Goal: Information Seeking & Learning: Learn about a topic

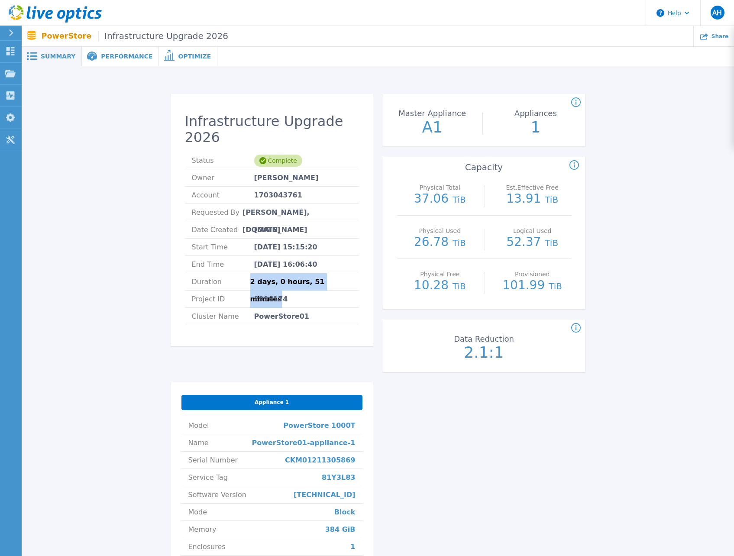
drag, startPoint x: 253, startPoint y: 267, endPoint x: 374, endPoint y: 273, distance: 121.0
click at [374, 273] on div "Infrastructure Upgrade 2026 Status Complete Owner Andreas Hoesl Account 1703043…" at bounding box center [378, 363] width 414 height 538
click at [303, 273] on span "2 days, 0 hours, 51 minutes" at bounding box center [301, 281] width 102 height 17
click at [13, 30] on icon at bounding box center [11, 32] width 5 height 7
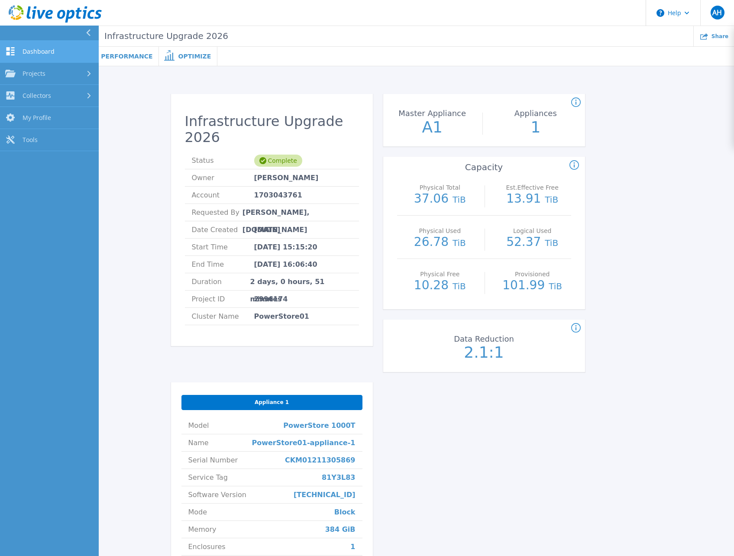
click at [32, 46] on link "Dashboard Dashboard" at bounding box center [49, 52] width 99 height 22
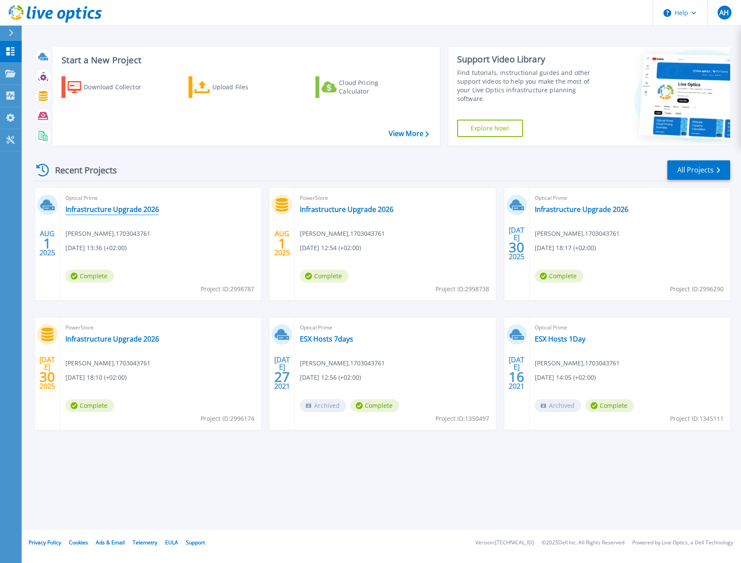
click at [103, 207] on link "Infrastructure Upgrade 2026" at bounding box center [112, 209] width 94 height 9
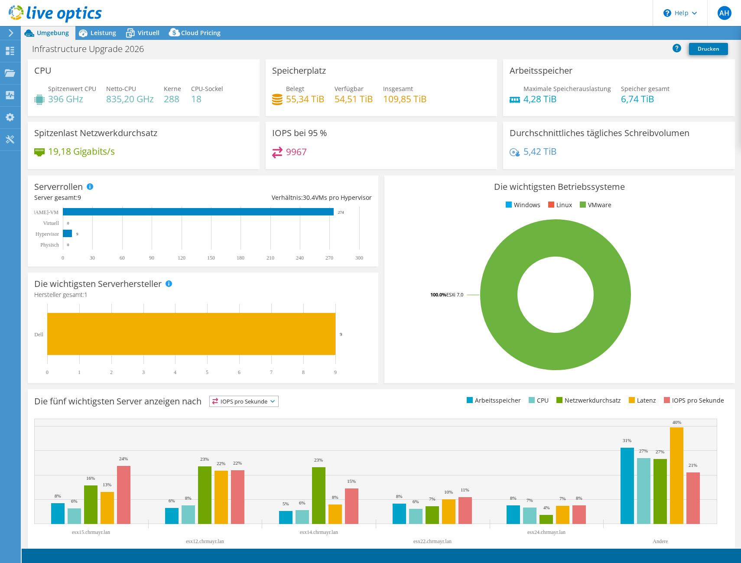
select select "USD"
drag, startPoint x: 48, startPoint y: 97, endPoint x: 98, endPoint y: 93, distance: 50.8
click at [98, 93] on div "Spitzenwert CPU 396 GHz Netto-CPU 835,20 GHz Kerne 288 CPU-Sockel 18" at bounding box center [143, 98] width 219 height 28
click at [98, 94] on div "Spitzenwert CPU 396 GHz Netto-CPU 835,20 GHz Kerne 288 CPU-Sockel 18" at bounding box center [143, 98] width 219 height 28
drag, startPoint x: 104, startPoint y: 97, endPoint x: 138, endPoint y: 99, distance: 34.3
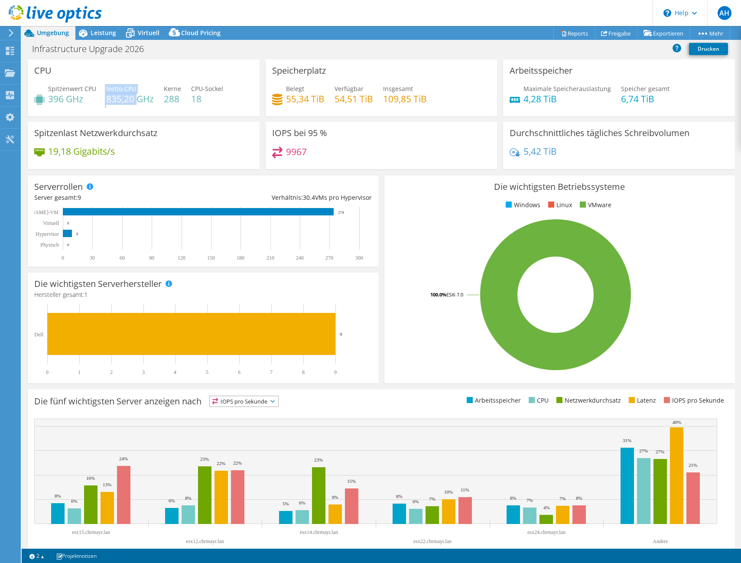
click at [138, 99] on div "Spitzenwert CPU 396 GHz Netto-CPU 835,20 GHz Kerne 288 CPU-Sockel 18" at bounding box center [143, 98] width 219 height 28
click at [138, 99] on h4 "835,20 GHz" at bounding box center [130, 99] width 48 height 10
click at [169, 97] on h4 "288" at bounding box center [172, 99] width 17 height 10
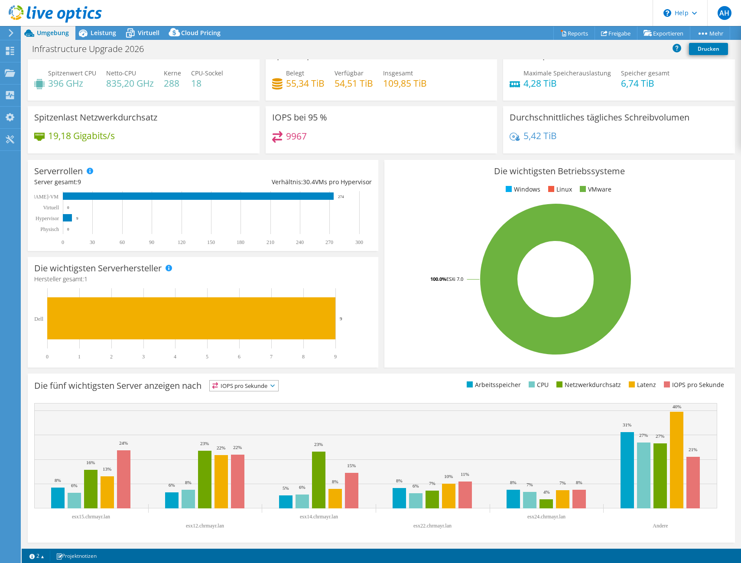
click at [251, 387] on span "IOPS pro Sekunde" at bounding box center [244, 385] width 68 height 10
click at [265, 403] on li "Arbeitsspeicher" at bounding box center [244, 409] width 68 height 12
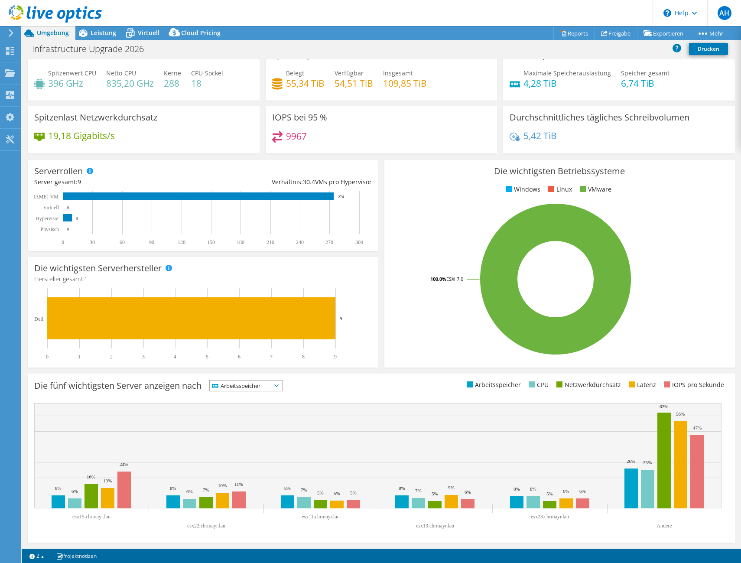
click at [260, 382] on span "Arbeitsspeicher" at bounding box center [241, 385] width 62 height 10
click at [253, 420] on li "CPU" at bounding box center [246, 421] width 72 height 12
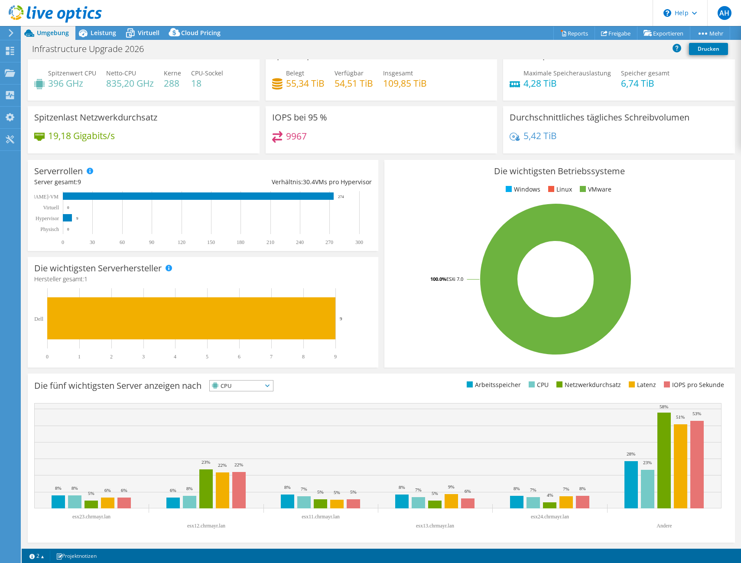
click at [262, 391] on div "Die fünf wichtigsten Server anzeigen nach CPU IOPS pro Sekunde" at bounding box center [207, 387] width 347 height 14
click at [257, 432] on li "Netzwerkdurchsatz" at bounding box center [241, 433] width 63 height 12
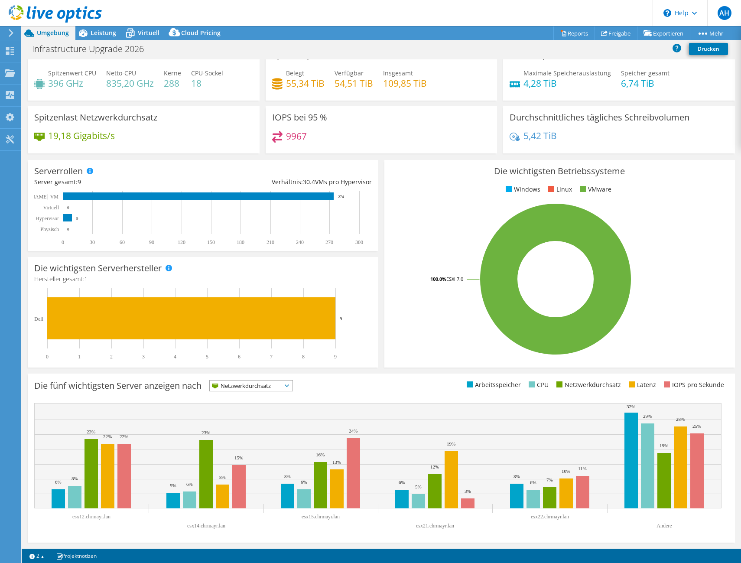
click at [262, 382] on span "Netzwerkdurchsatz" at bounding box center [246, 385] width 72 height 10
click at [259, 444] on li "Latenz" at bounding box center [251, 445] width 83 height 12
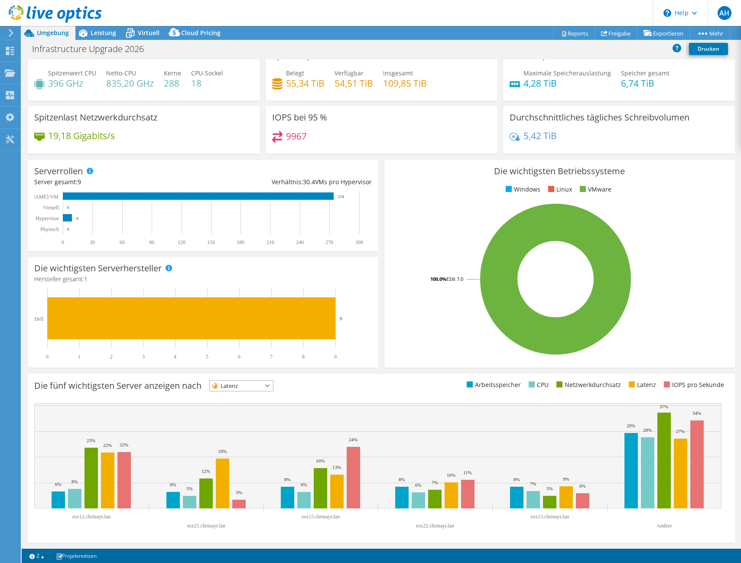
click at [243, 389] on span "Latenz" at bounding box center [236, 385] width 52 height 10
click at [244, 392] on li "IOPS pro Sekunde" at bounding box center [241, 397] width 63 height 12
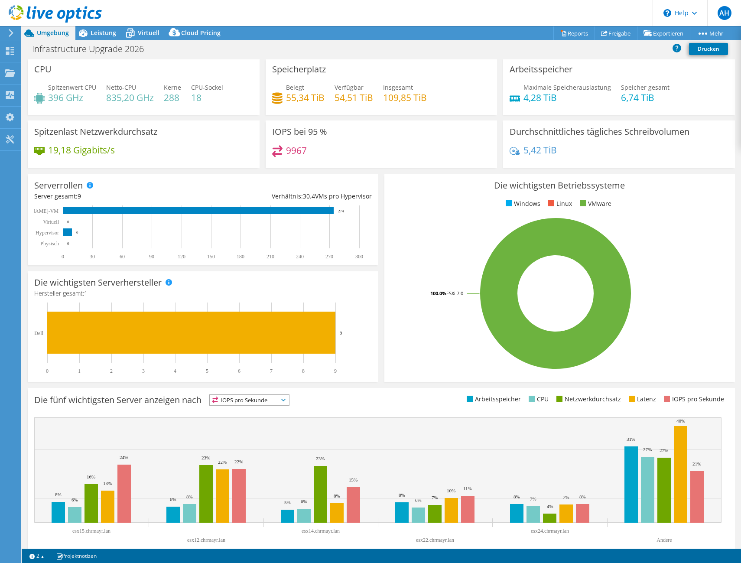
scroll to position [0, 0]
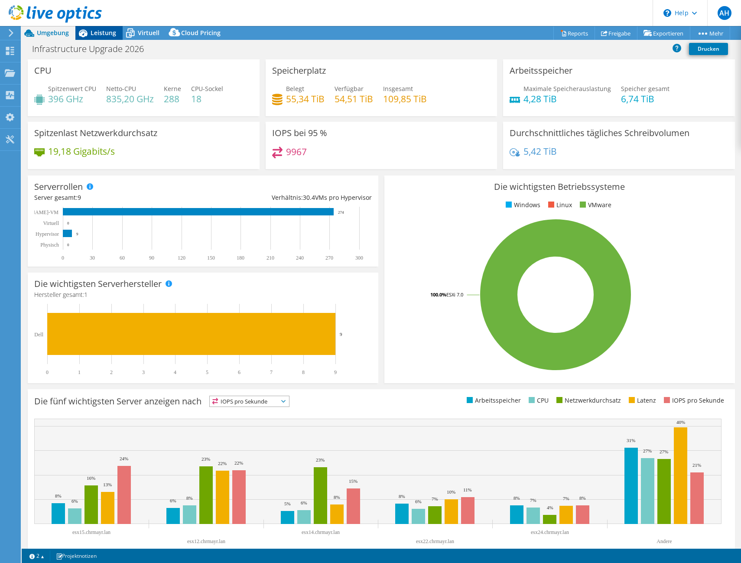
click at [101, 35] on span "Leistung" at bounding box center [104, 33] width 26 height 8
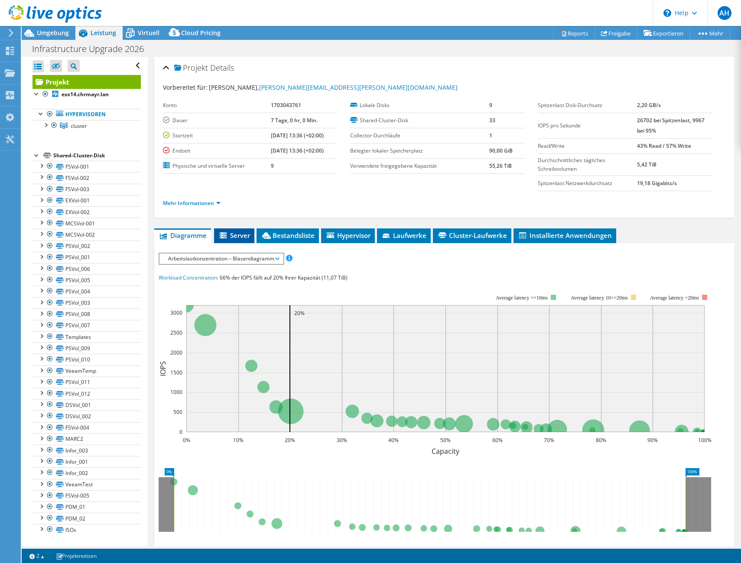
click at [238, 239] on span "Server" at bounding box center [234, 235] width 32 height 9
